Goal: Task Accomplishment & Management: Complete application form

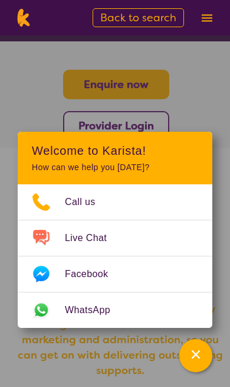
click at [201, 361] on div "Channel Menu" at bounding box center [196, 356] width 24 height 26
click at [193, 113] on section "Enquire now Provider Login" at bounding box center [115, 90] width 230 height 99
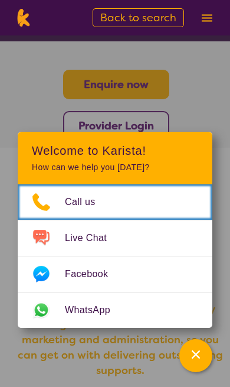
click at [137, 204] on link "Call us" at bounding box center [115, 201] width 195 height 35
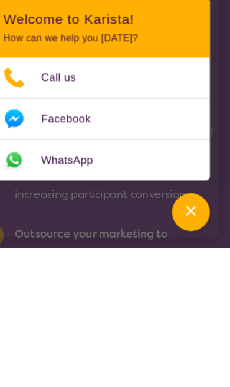
scroll to position [589, 0]
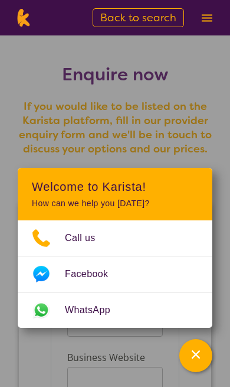
click at [77, 119] on h4 "If you would like to be listed on the Karista platform, fill in our provider en…" at bounding box center [115, 127] width 202 height 57
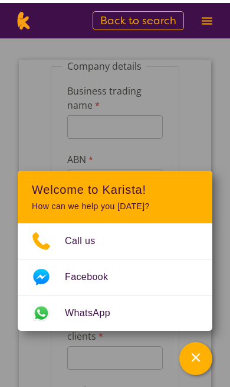
scroll to position [143, 0]
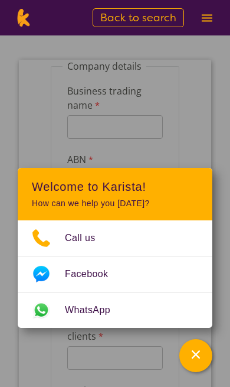
click at [84, 119] on input "Business trading name" at bounding box center [115, 127] width 96 height 24
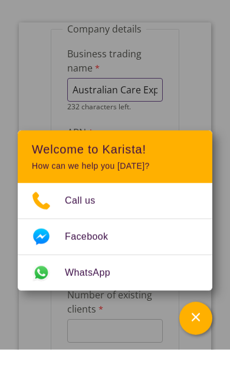
type input "Australian Care Experts"
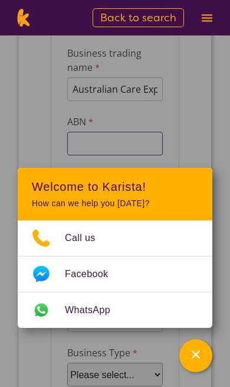
click at [76, 142] on input "ABN" at bounding box center [115, 144] width 96 height 24
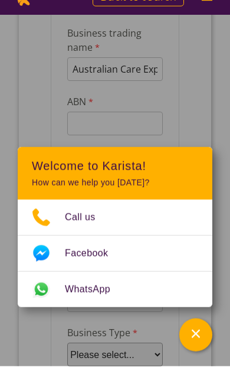
scroll to position [202, 0]
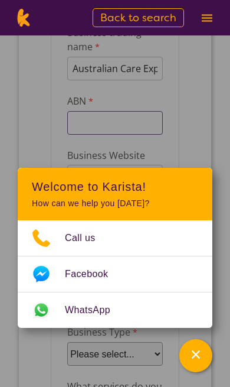
click at [81, 125] on input "ABN" at bounding box center [115, 123] width 96 height 24
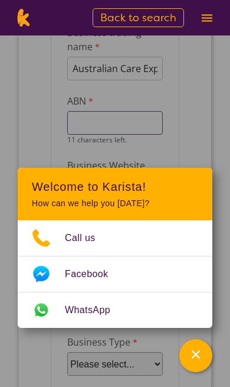
scroll to position [201, 0]
paste input "65 681 592"
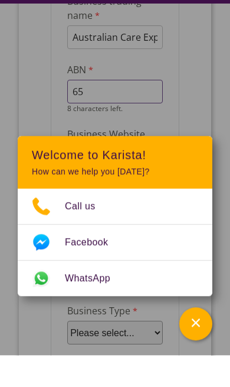
type input "6"
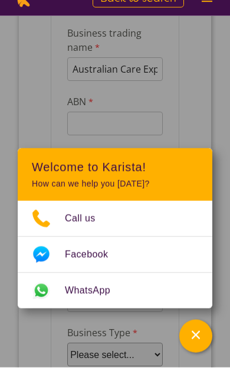
scroll to position [202, 0]
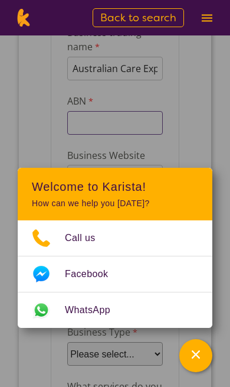
click at [96, 121] on input "ABN" at bounding box center [115, 123] width 96 height 24
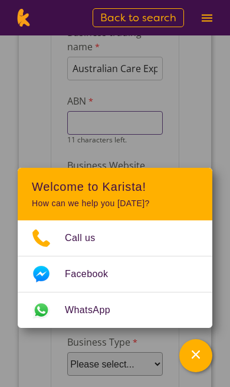
scroll to position [201, 0]
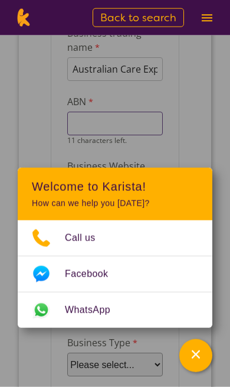
click at [89, 122] on input "ABN" at bounding box center [115, 124] width 96 height 24
paste input "65681592469"
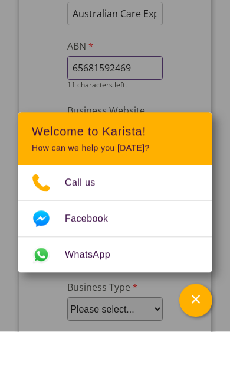
type input "65681592469"
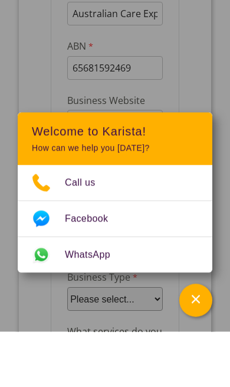
scroll to position [257, 0]
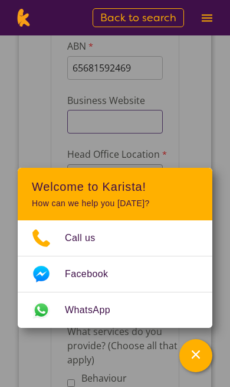
click at [81, 123] on input "Business Website" at bounding box center [115, 122] width 96 height 24
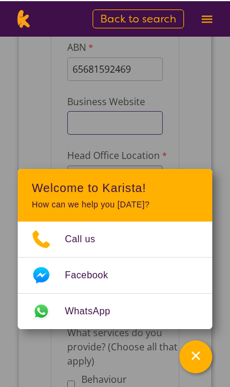
scroll to position [255, 0]
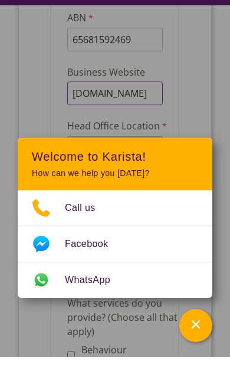
type input "[DOMAIN_NAME]"
click at [70, 129] on label "Head Office Location" at bounding box center [124, 127] width 115 height 17
click at [70, 136] on select "Please select... ACT [GEOGRAPHIC_DATA] NT QLD SA TAS [GEOGRAPHIC_DATA] [GEOGRAP…" at bounding box center [115, 148] width 96 height 24
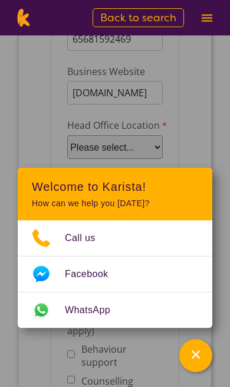
click at [92, 145] on select "Please select... ACT [GEOGRAPHIC_DATA] NT QLD SA TAS [GEOGRAPHIC_DATA] [GEOGRAP…" at bounding box center [115, 147] width 96 height 24
select select "tfa_100"
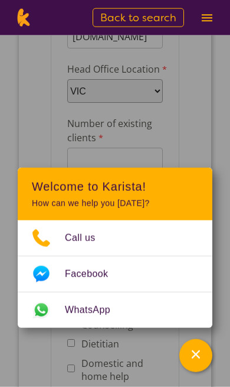
scroll to position [343, 0]
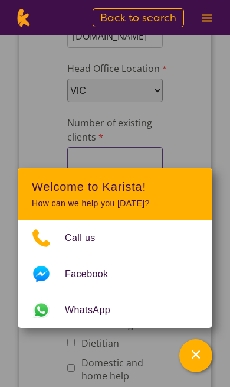
click at [93, 167] on input "Number of existing clients" at bounding box center [115, 159] width 96 height 24
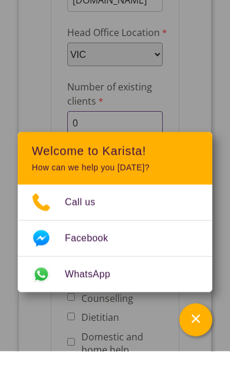
type input "0"
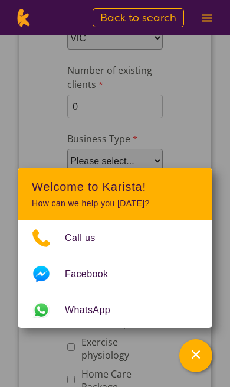
scroll to position [399, 0]
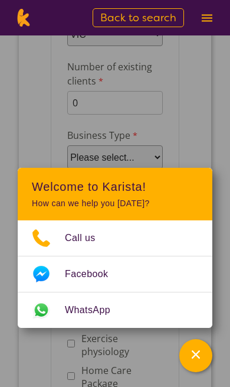
click at [99, 168] on select "Please select... Company Individual/Sole Trader Other (please specify)" at bounding box center [115, 157] width 96 height 24
select select "tfa_87"
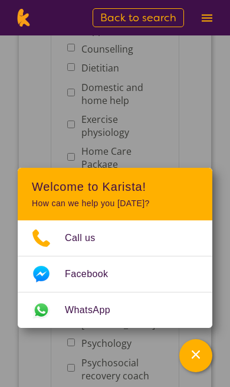
scroll to position [625, 0]
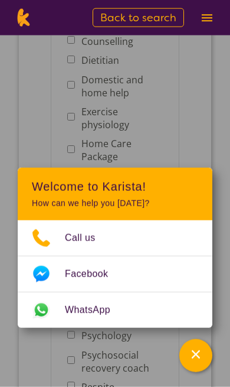
click at [69, 181] on span "NDIS Plan management" at bounding box center [115, 183] width 96 height 30
click at [69, 177] on input "NDIS Plan management" at bounding box center [71, 181] width 8 height 8
click at [71, 177] on input "NDIS Plan management" at bounding box center [71, 181] width 8 height 8
checkbox input "false"
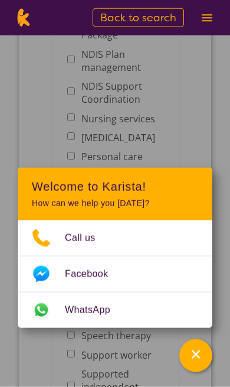
scroll to position [760, 0]
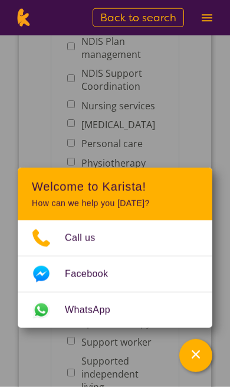
click at [71, 146] on input "Personal care" at bounding box center [71, 143] width 8 height 8
checkbox input "true"
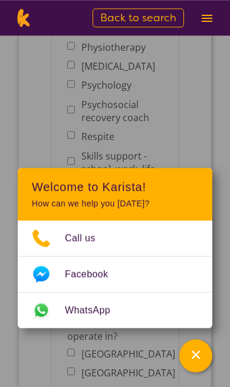
scroll to position [883, 0]
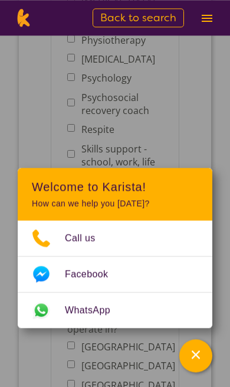
click at [73, 132] on input "Respite" at bounding box center [71, 129] width 8 height 8
checkbox input "false"
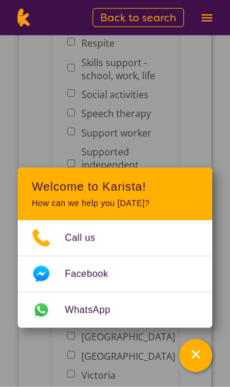
scroll to position [970, 0]
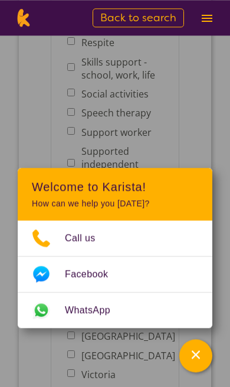
click at [67, 135] on input "Support worker" at bounding box center [71, 132] width 8 height 8
checkbox input "true"
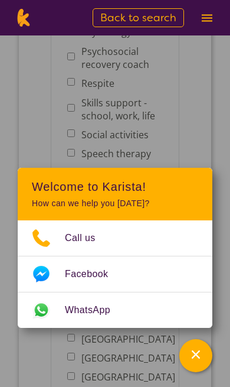
scroll to position [928, 0]
click at [75, 113] on input "Skills support - school, work, life" at bounding box center [71, 109] width 8 height 8
checkbox input "true"
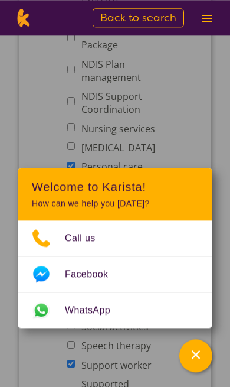
scroll to position [705, 0]
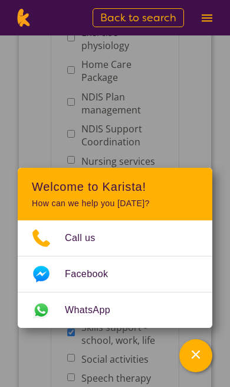
click at [71, 98] on input "NDIS Plan management" at bounding box center [71, 102] width 8 height 8
checkbox input "true"
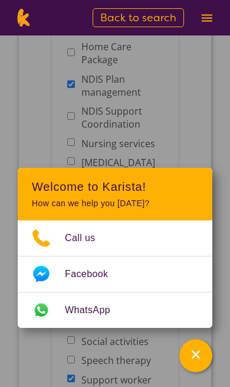
click at [69, 112] on input "NDIS Support Coordination" at bounding box center [71, 116] width 8 height 8
checkbox input "true"
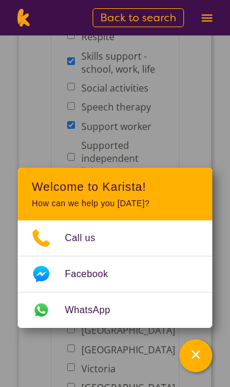
scroll to position [982, 0]
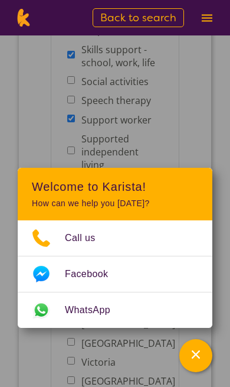
click at [73, 84] on input "Social activities" at bounding box center [71, 80] width 8 height 8
checkbox input "true"
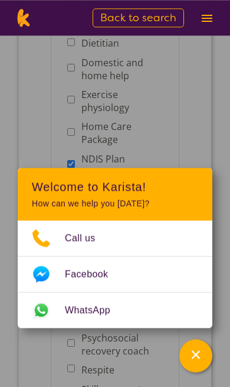
scroll to position [643, 0]
click at [67, 128] on input "Home Care Package" at bounding box center [71, 132] width 8 height 8
checkbox input "true"
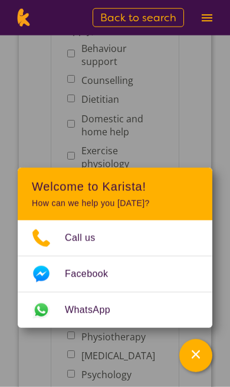
scroll to position [575, 0]
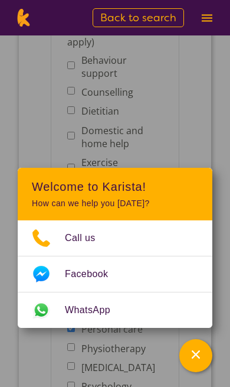
click at [74, 132] on input "Domestic and home help" at bounding box center [71, 136] width 8 height 8
checkbox input "true"
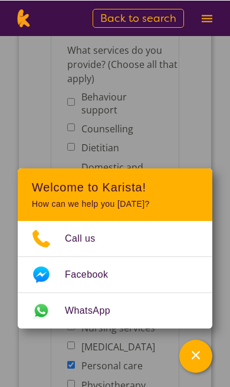
click at [70, 100] on input "Behaviour support" at bounding box center [71, 102] width 8 height 8
checkbox input "true"
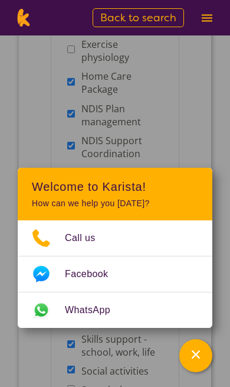
scroll to position [693, 0]
click at [71, 78] on input "Home Care Package" at bounding box center [71, 82] width 8 height 8
checkbox input "false"
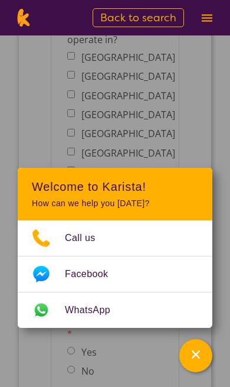
scroll to position [1196, 0]
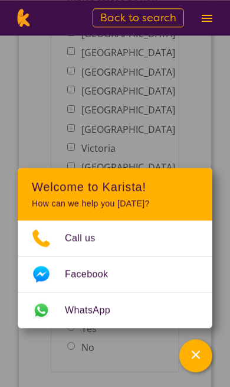
click at [73, 151] on input "Victoria" at bounding box center [71, 147] width 8 height 8
checkbox input "true"
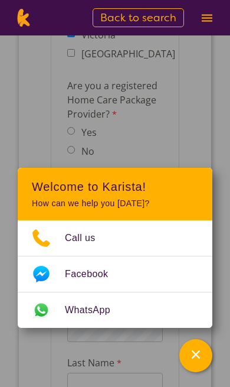
scroll to position [1311, 0]
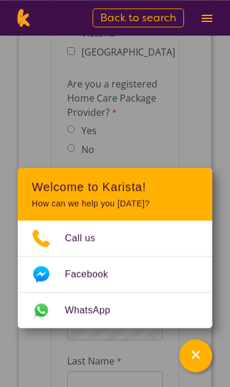
click at [75, 152] on input "No" at bounding box center [71, 149] width 8 height 8
radio input "true"
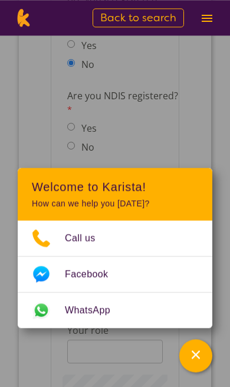
scroll to position [1400, 0]
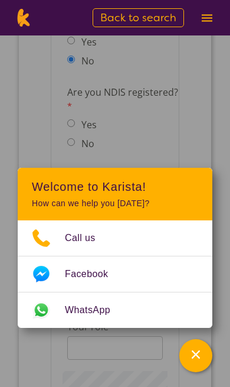
click at [72, 152] on span "No" at bounding box center [85, 143] width 36 height 17
click at [75, 146] on input "No" at bounding box center [71, 142] width 8 height 8
radio input "true"
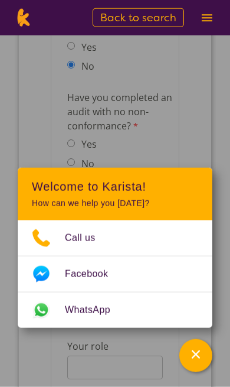
scroll to position [1477, 0]
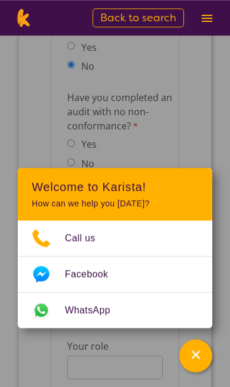
click at [75, 148] on input "Yes" at bounding box center [71, 144] width 8 height 8
radio input "true"
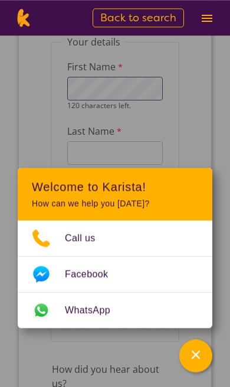
scroll to position [1641, 0]
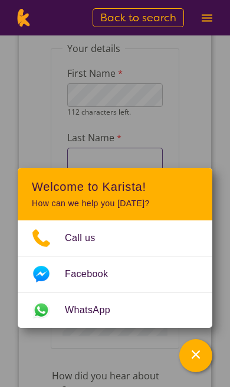
click at [122, 171] on input "Last Name" at bounding box center [115, 160] width 96 height 24
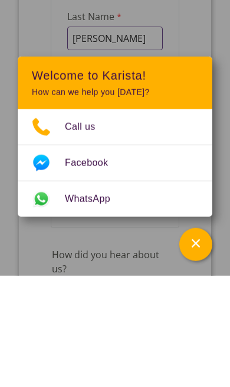
type input "[PERSON_NAME]"
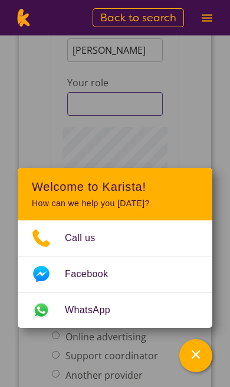
click at [84, 116] on input "Your role" at bounding box center [115, 104] width 96 height 24
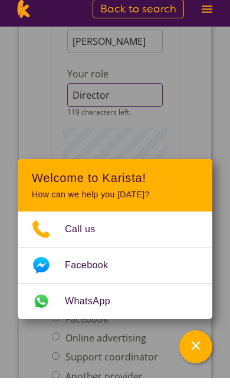
type input "Director"
click at [94, 193] on div "First Name 112 characters left. Last Name [PERSON_NAME] Your role Director 119 …" at bounding box center [115, 87] width 105 height 281
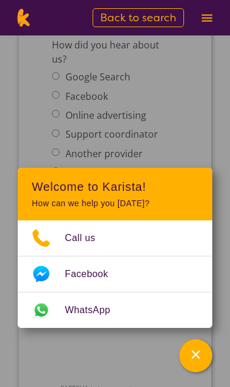
scroll to position [1960, 0]
